Goal: Information Seeking & Learning: Learn about a topic

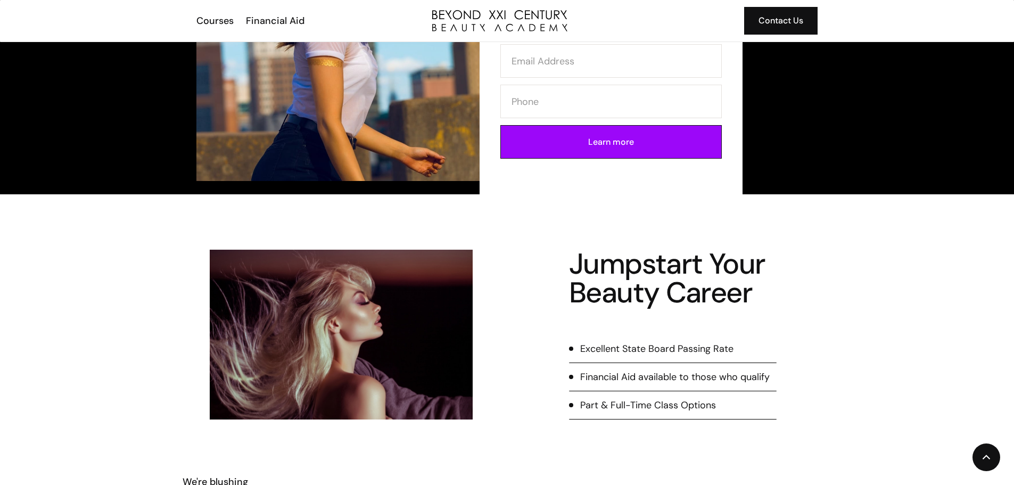
scroll to position [1810, 0]
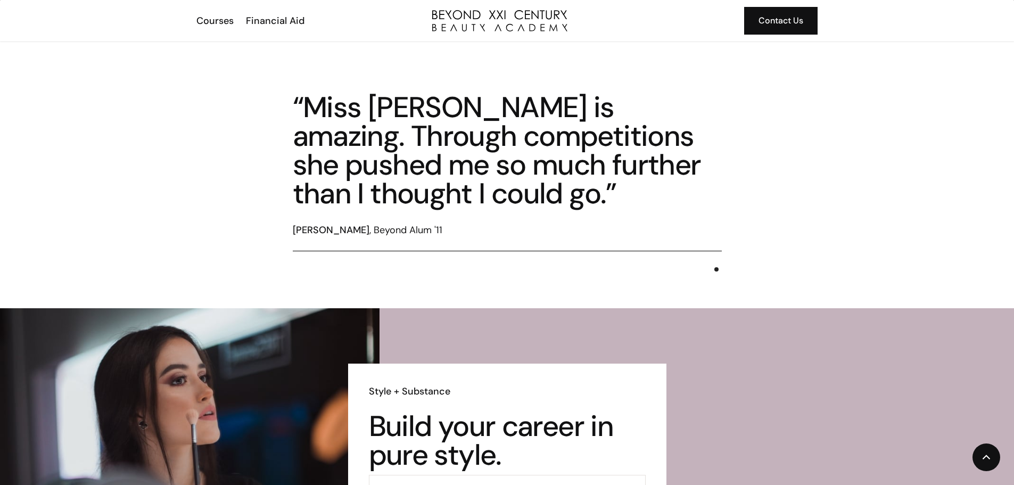
click at [209, 13] on div "Courses Financial Aid Contact Us" at bounding box center [507, 21] width 622 height 42
click at [207, 20] on div "Courses" at bounding box center [214, 21] width 37 height 14
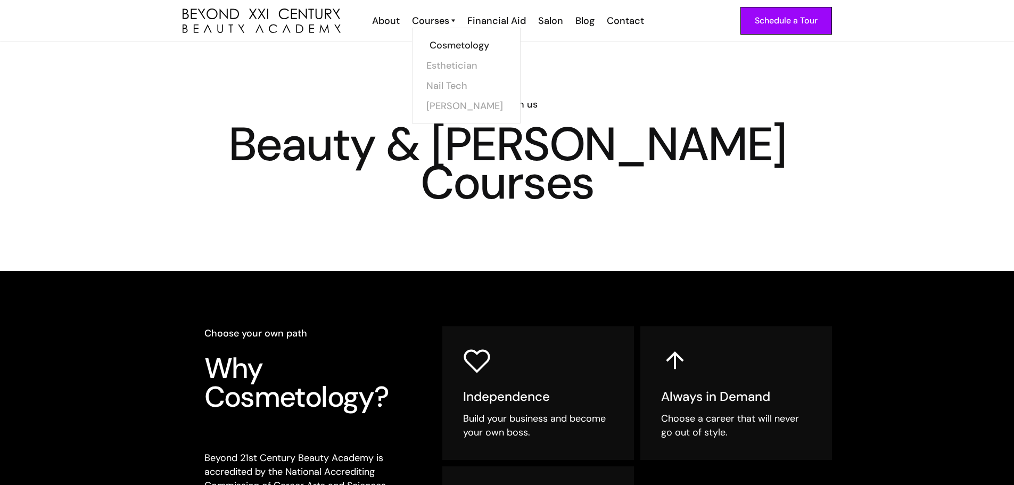
click at [449, 46] on link "Cosmetology" at bounding box center [470, 45] width 80 height 20
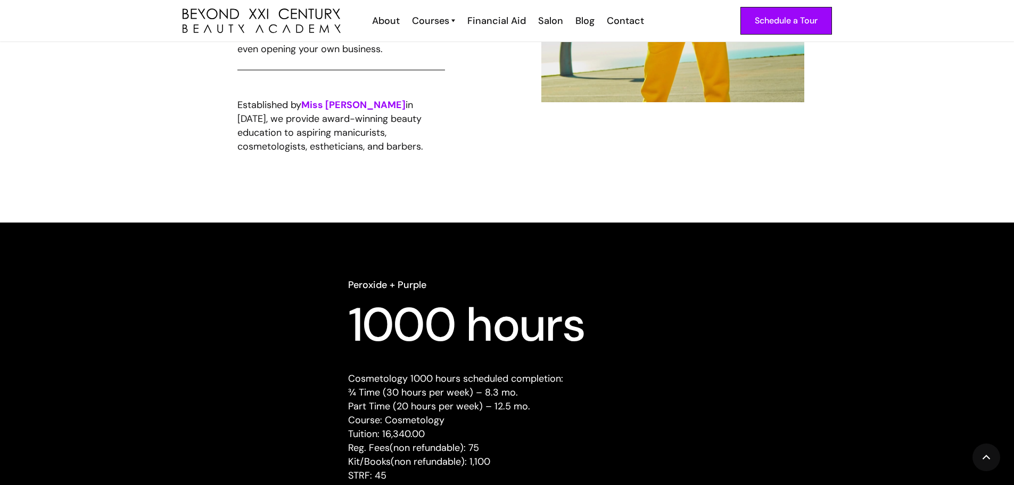
scroll to position [852, 0]
